Goal: Task Accomplishment & Management: Use online tool/utility

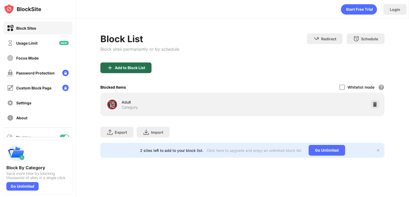
click at [135, 68] on div "Add to Block List" at bounding box center [130, 68] width 30 height 4
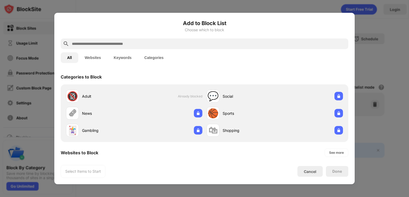
click at [163, 44] on input "text" at bounding box center [208, 44] width 275 height 6
click at [129, 59] on button "Keywords" at bounding box center [122, 57] width 31 height 11
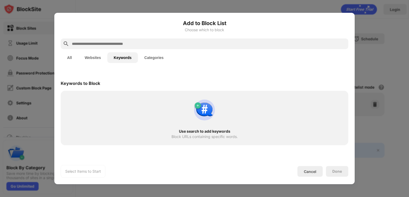
click at [123, 41] on input "text" at bounding box center [208, 44] width 275 height 6
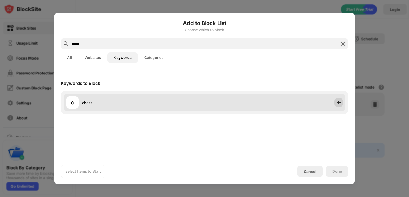
type input "*****"
click at [340, 100] on img at bounding box center [338, 102] width 5 height 5
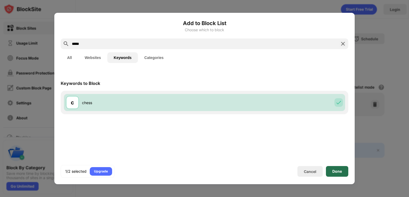
click at [340, 167] on div "Done" at bounding box center [337, 171] width 22 height 11
